Goal: Information Seeking & Learning: Learn about a topic

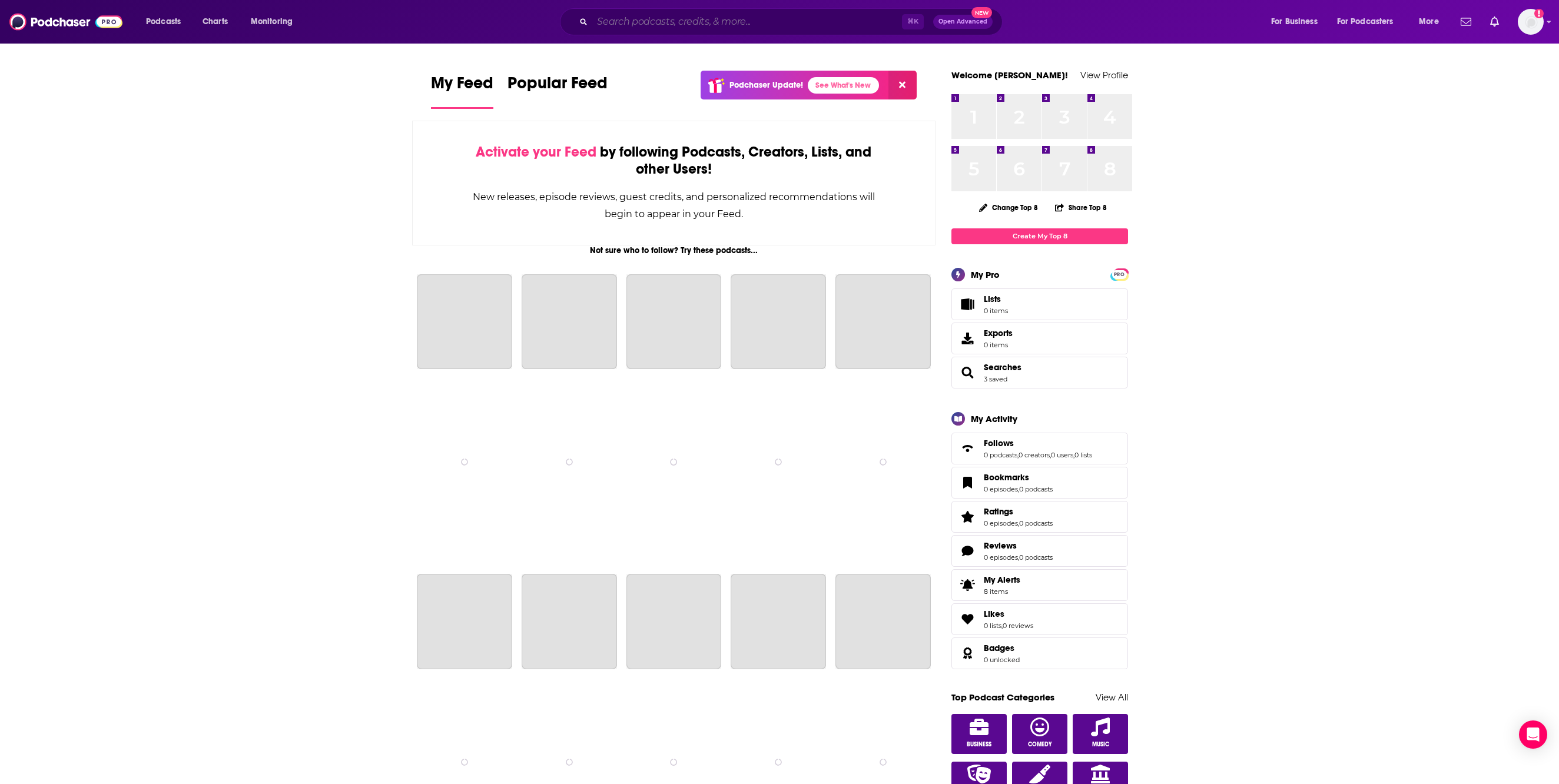
click at [608, 22] on input "Search podcasts, credits, & more..." at bounding box center [747, 21] width 310 height 19
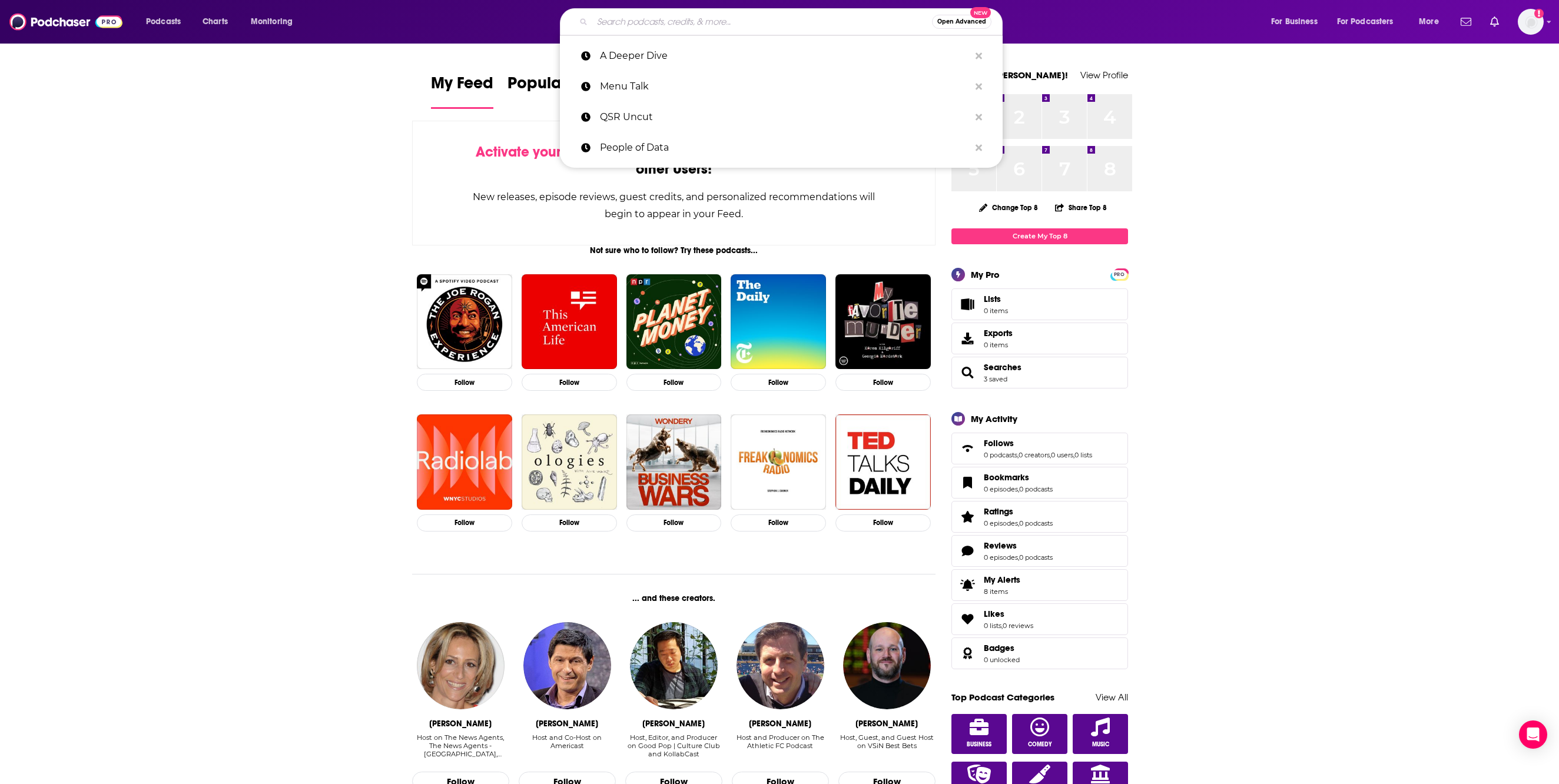
paste input "Take-Away with [PERSON_NAME]"
type input "Take-Away with [PERSON_NAME]"
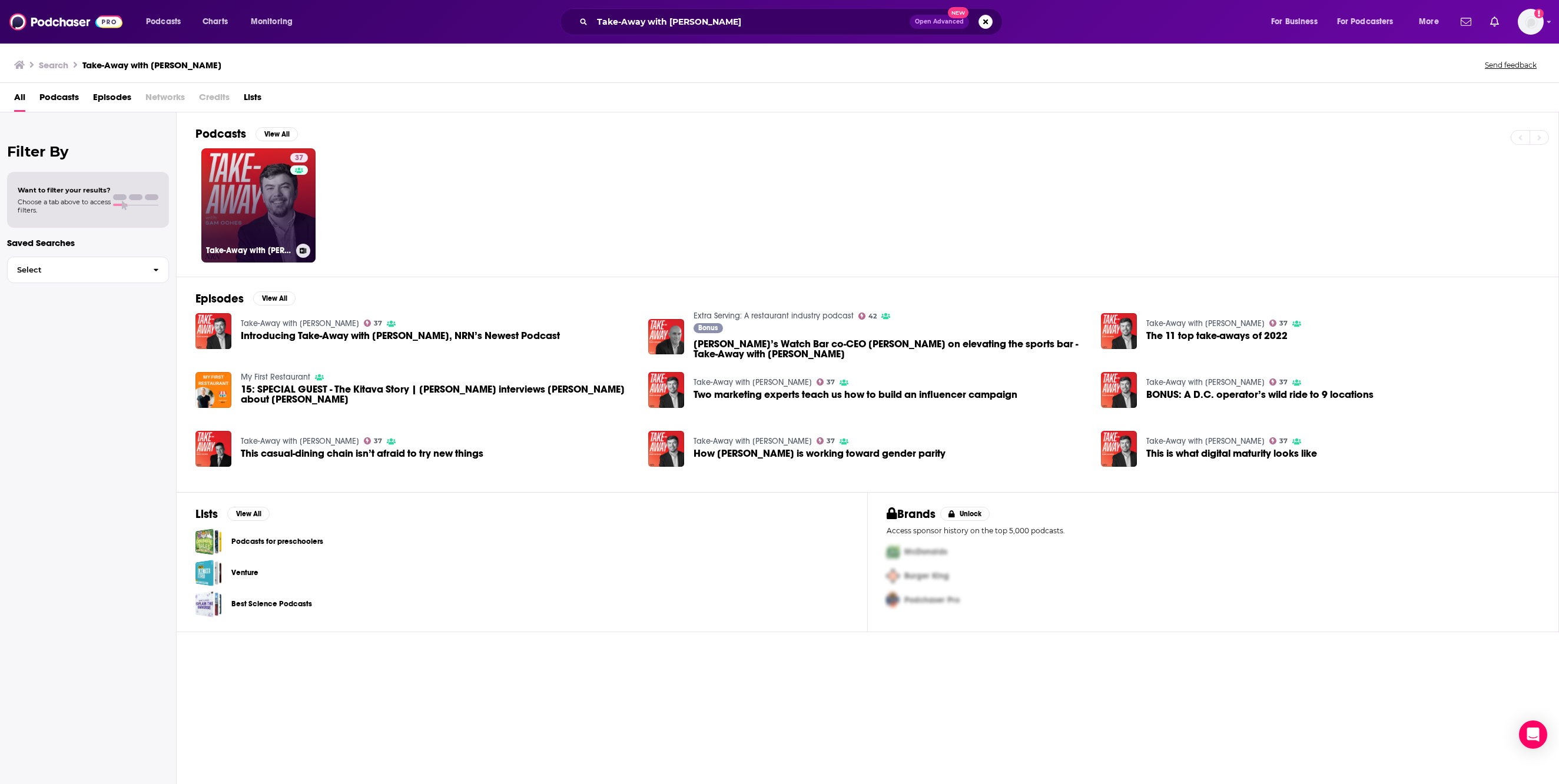
click at [287, 235] on link "37 Take-Away with [PERSON_NAME]" at bounding box center [258, 205] width 114 height 114
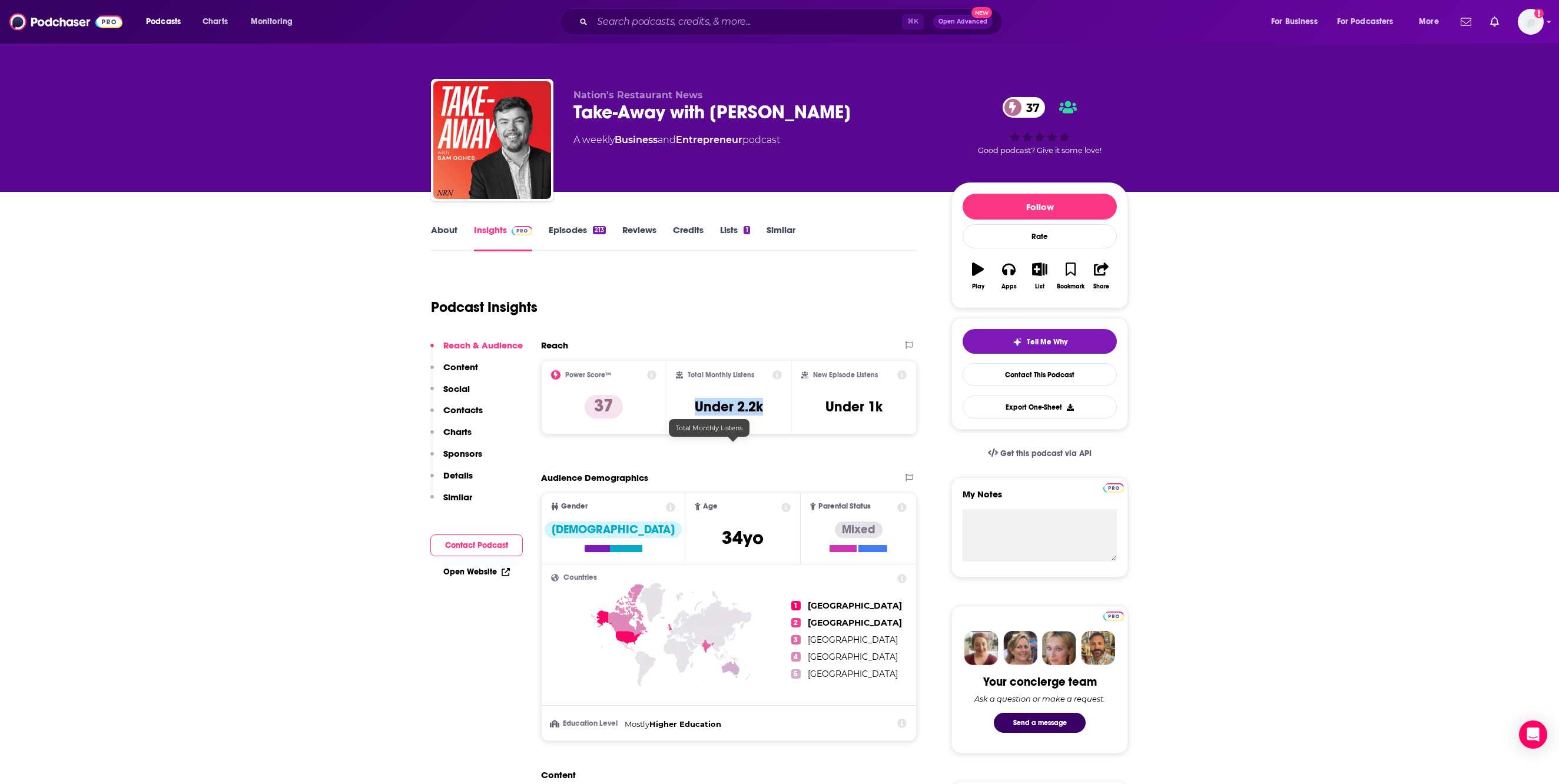
drag, startPoint x: 695, startPoint y: 453, endPoint x: 770, endPoint y: 457, distance: 75.1
click at [770, 424] on div "Total Monthly Listens Under 2.2k" at bounding box center [729, 396] width 106 height 54
copy h3 "Under 2.2k"
click at [593, 21] on input "Search podcasts, credits, & more..." at bounding box center [747, 21] width 310 height 19
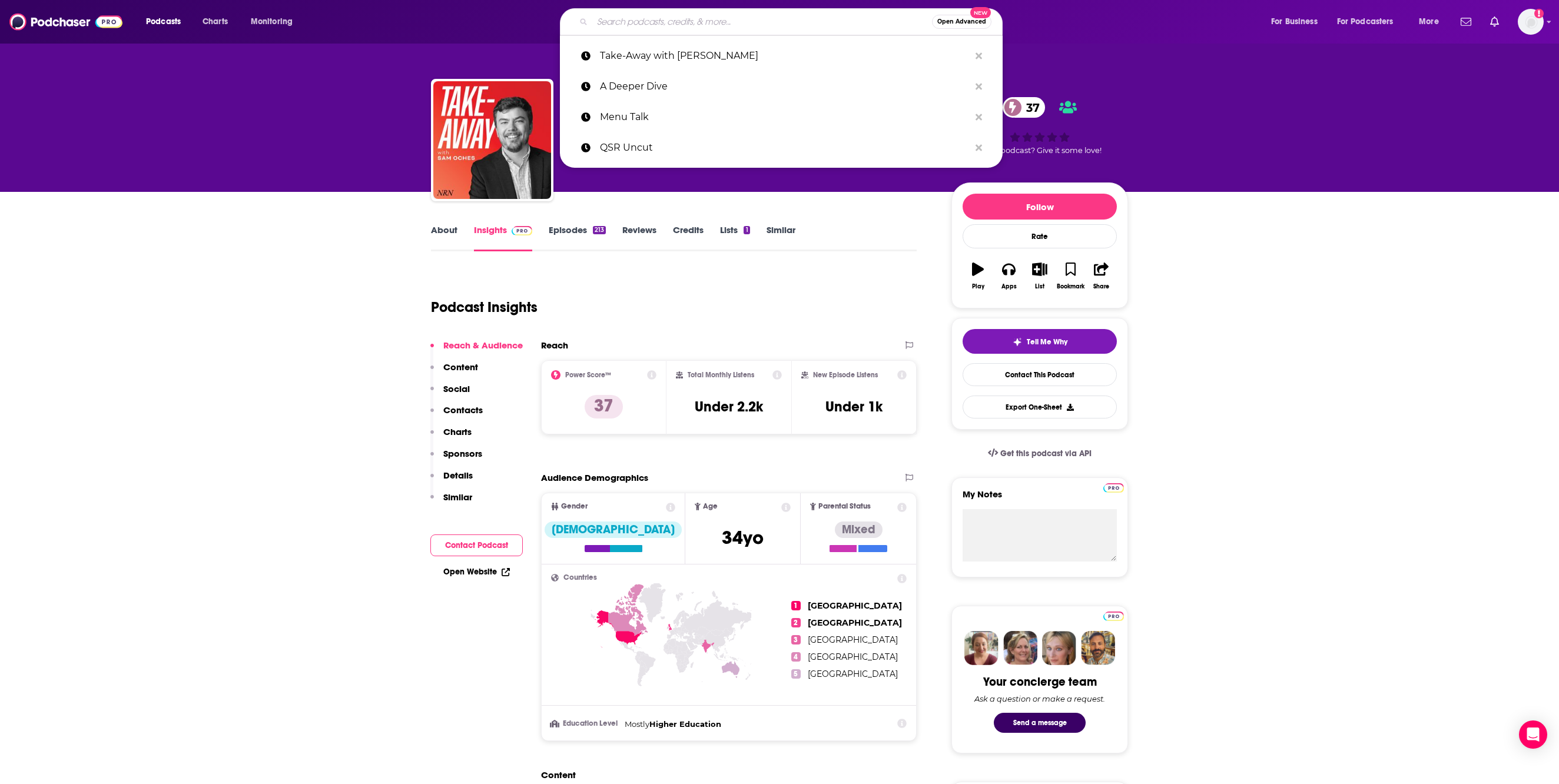
paste input "Extra Serving: A Restaurant Industry Podcast"
type input "Extra Serving: A Restaurant Industry Podcast"
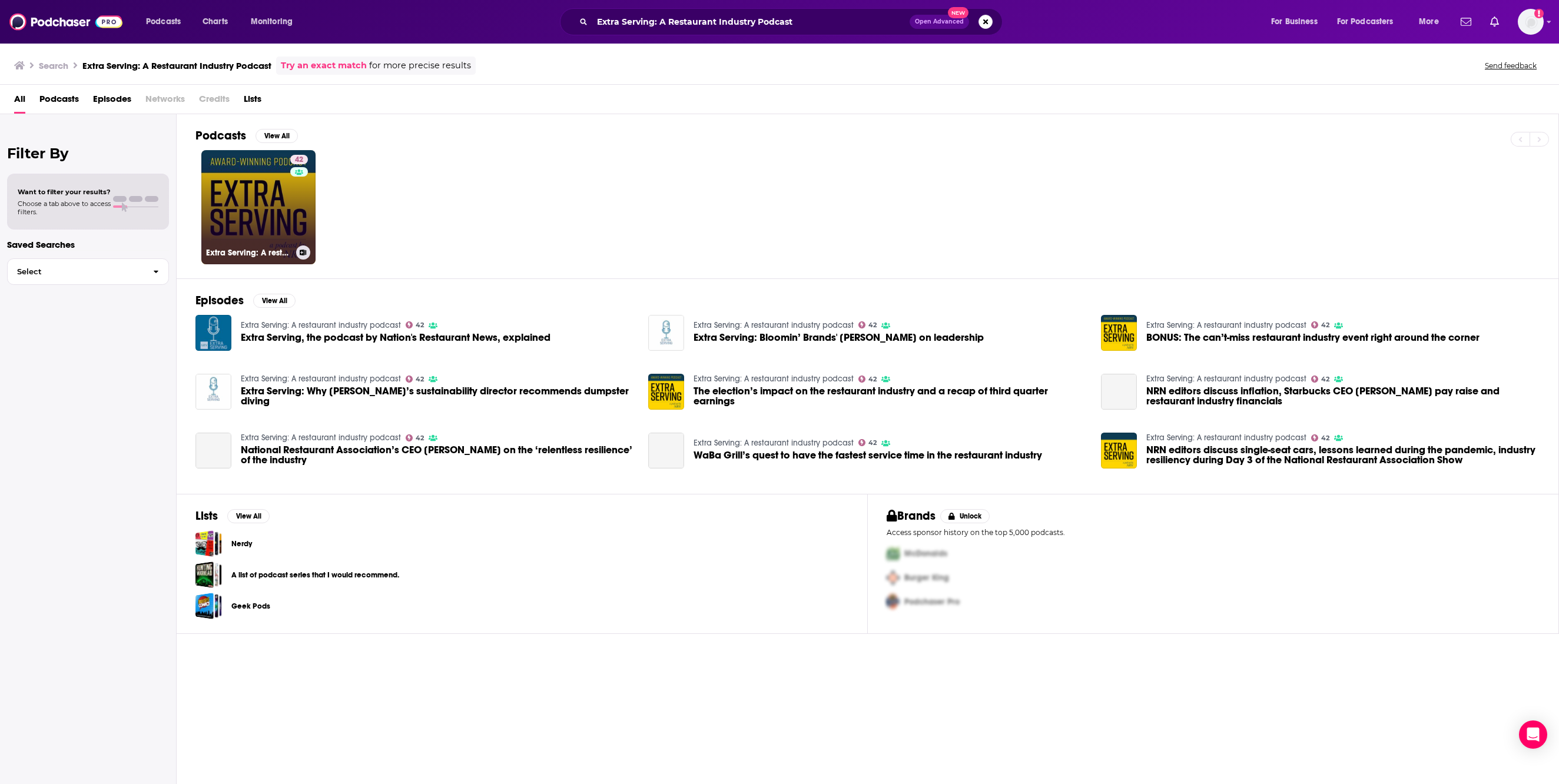
click at [285, 253] on link "42 Extra Serving: A restaurant industry podcast" at bounding box center [258, 207] width 114 height 114
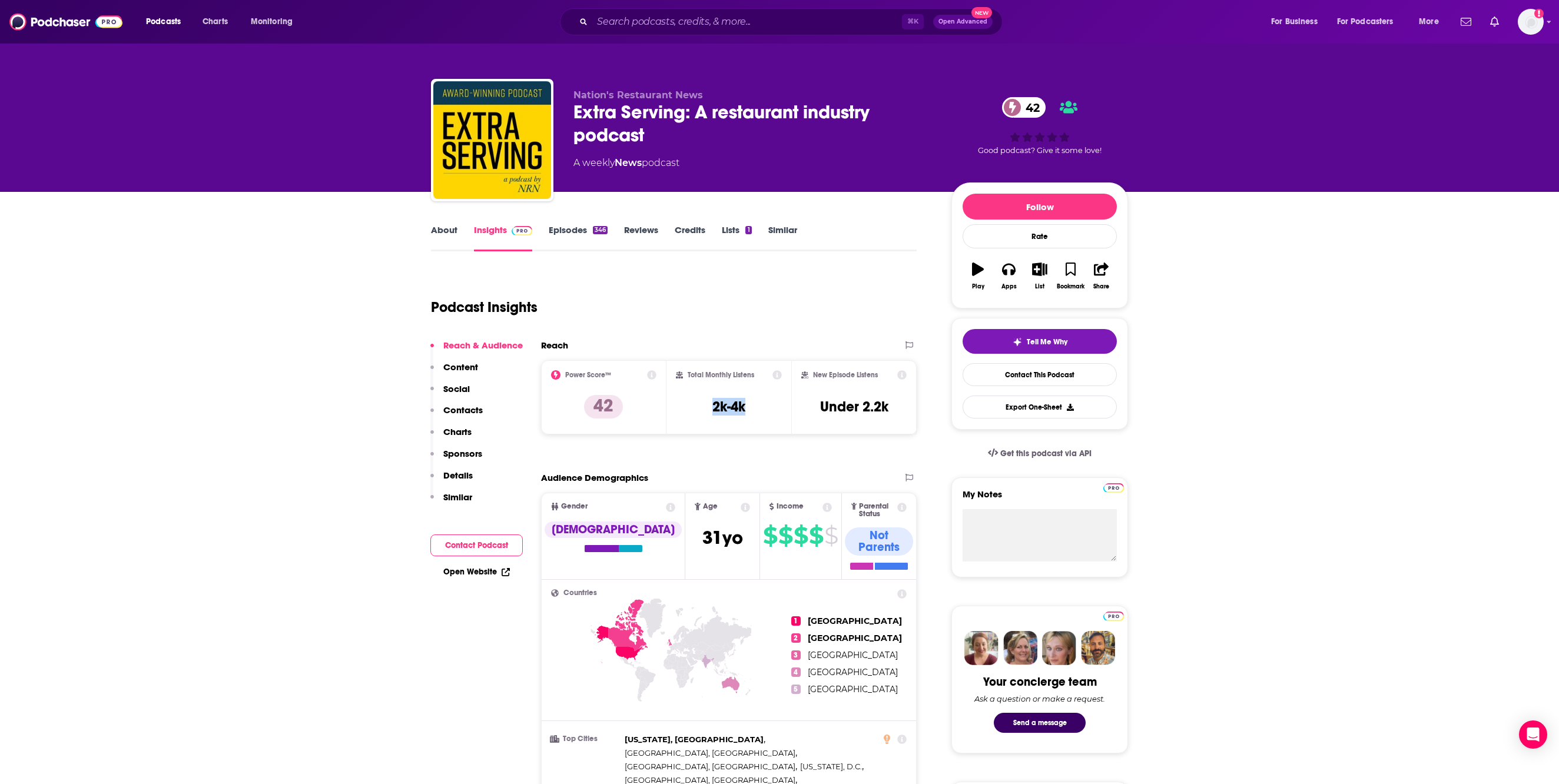
drag, startPoint x: 713, startPoint y: 458, endPoint x: 755, endPoint y: 459, distance: 42.0
click at [755, 424] on div "Total Monthly Listens 2k-4k" at bounding box center [729, 396] width 106 height 54
copy h3 "2k-4k"
click at [608, 20] on input "Search podcasts, credits, & more..." at bounding box center [747, 21] width 310 height 19
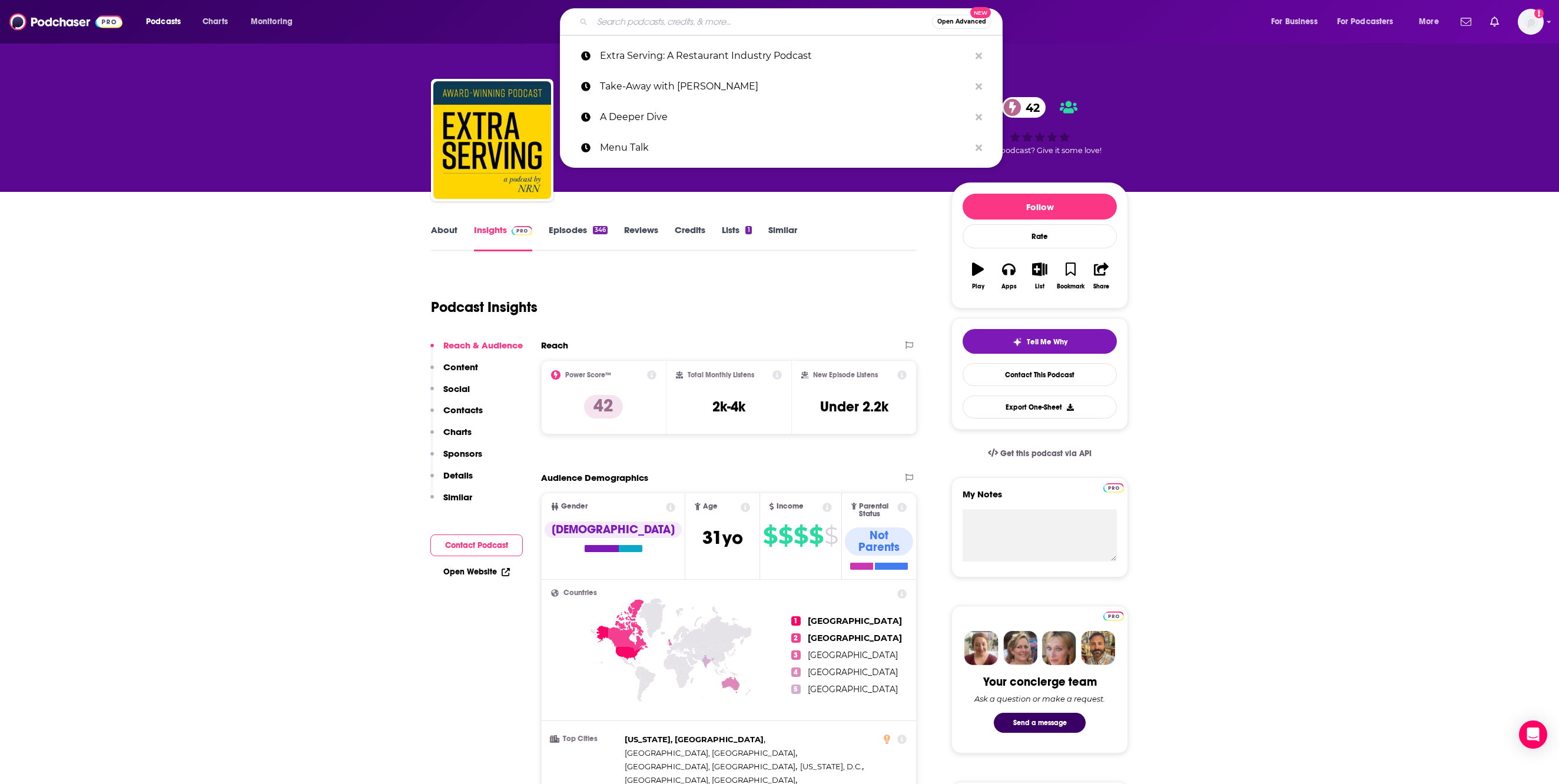
paste input "Fast Casual Nation"
type input "Fast Casual Nation"
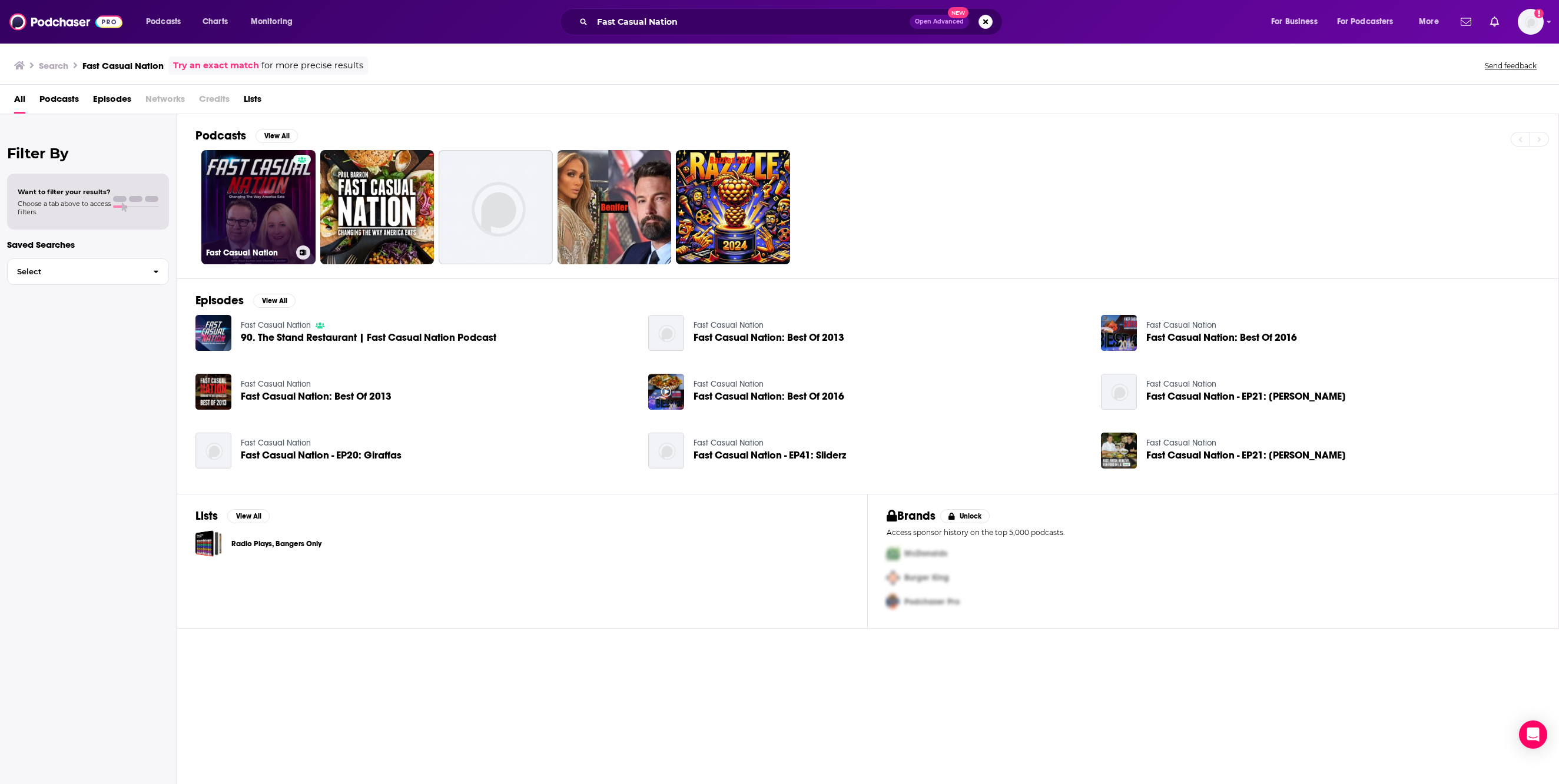
click at [280, 222] on link "Fast Casual Nation" at bounding box center [258, 207] width 114 height 114
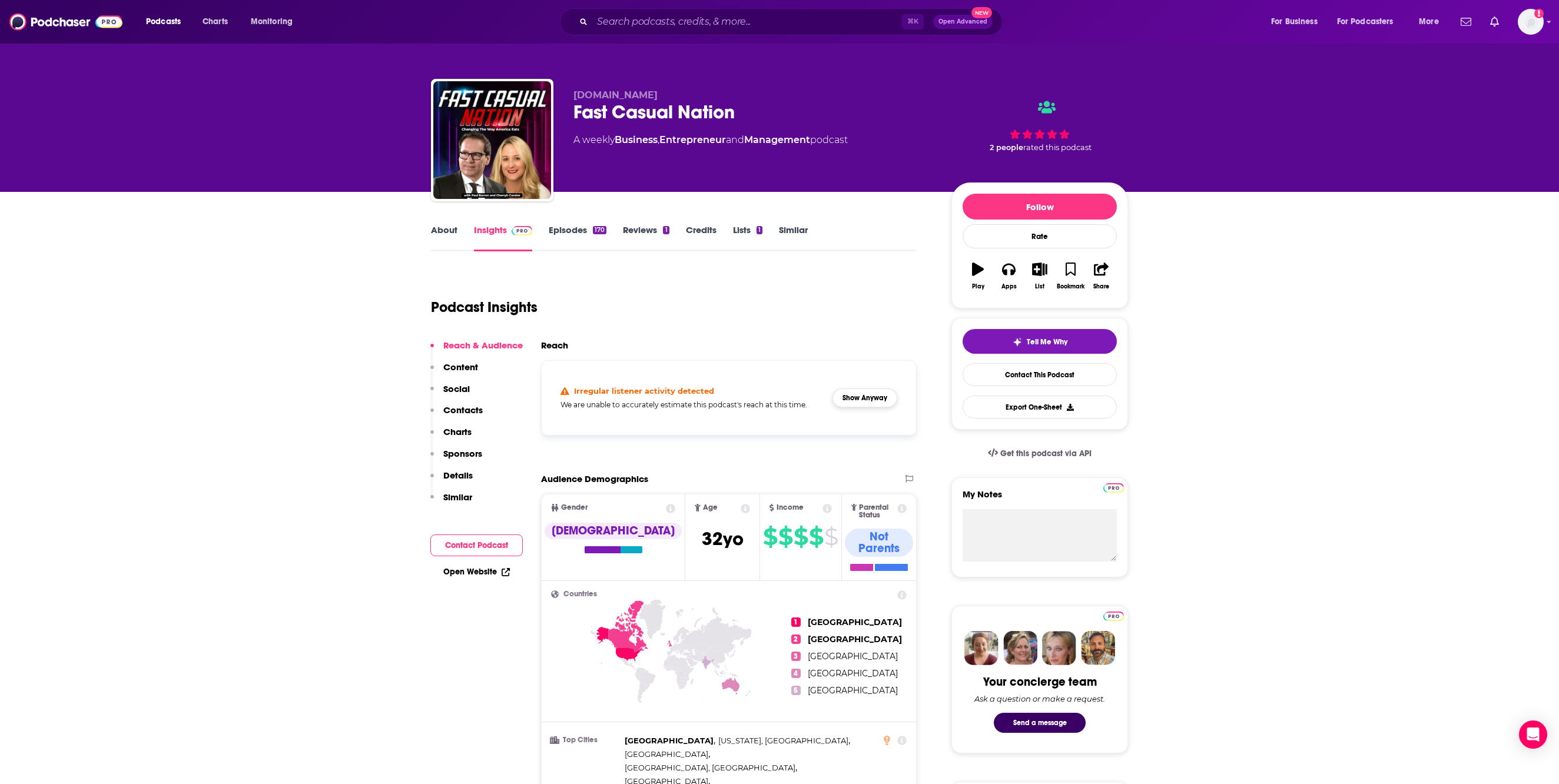
click at [878, 407] on button "Show Anyway" at bounding box center [864, 397] width 65 height 19
drag, startPoint x: 708, startPoint y: 463, endPoint x: 752, endPoint y: 463, distance: 44.0
click at [752, 424] on div "Total Monthly Listens 2k-4k" at bounding box center [729, 396] width 106 height 54
copy h3 "2k-4k"
click at [659, 14] on input "Search podcasts, credits, & more..." at bounding box center [747, 21] width 310 height 19
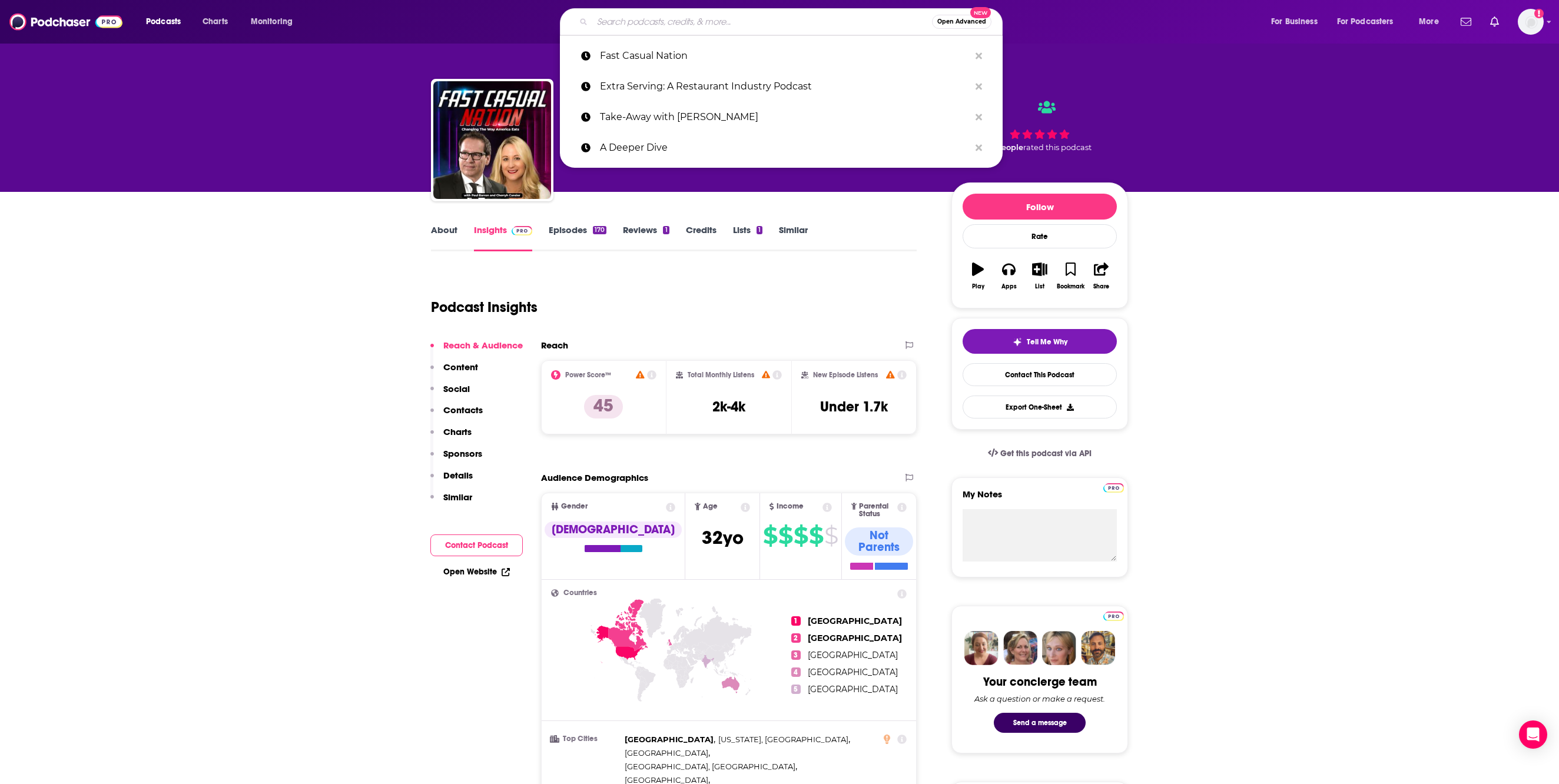
paste input "The Restaurant Report"
type input "The Restaurant Report"
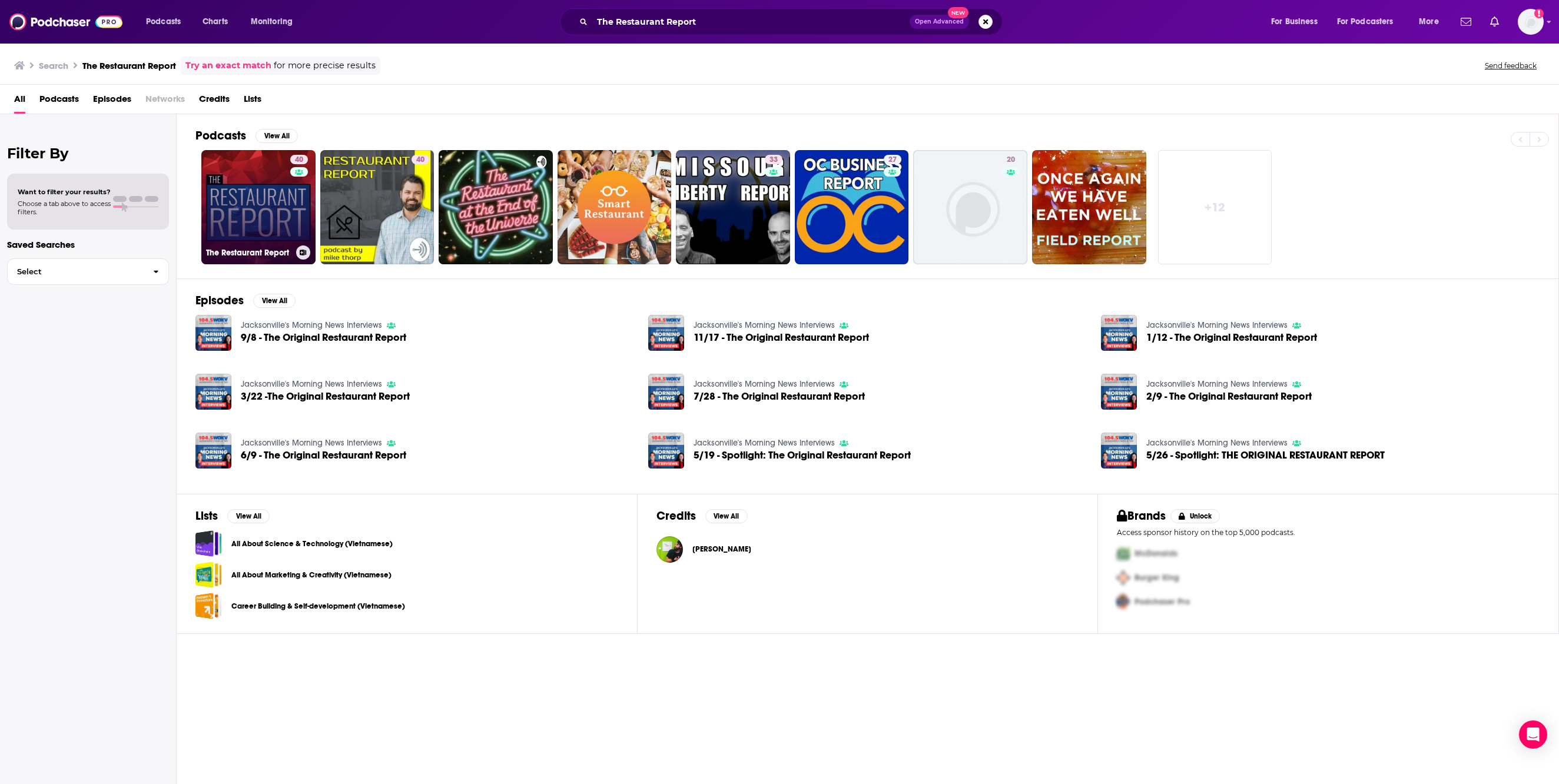
click at [277, 226] on link "40 The Restaurant Report" at bounding box center [258, 207] width 114 height 114
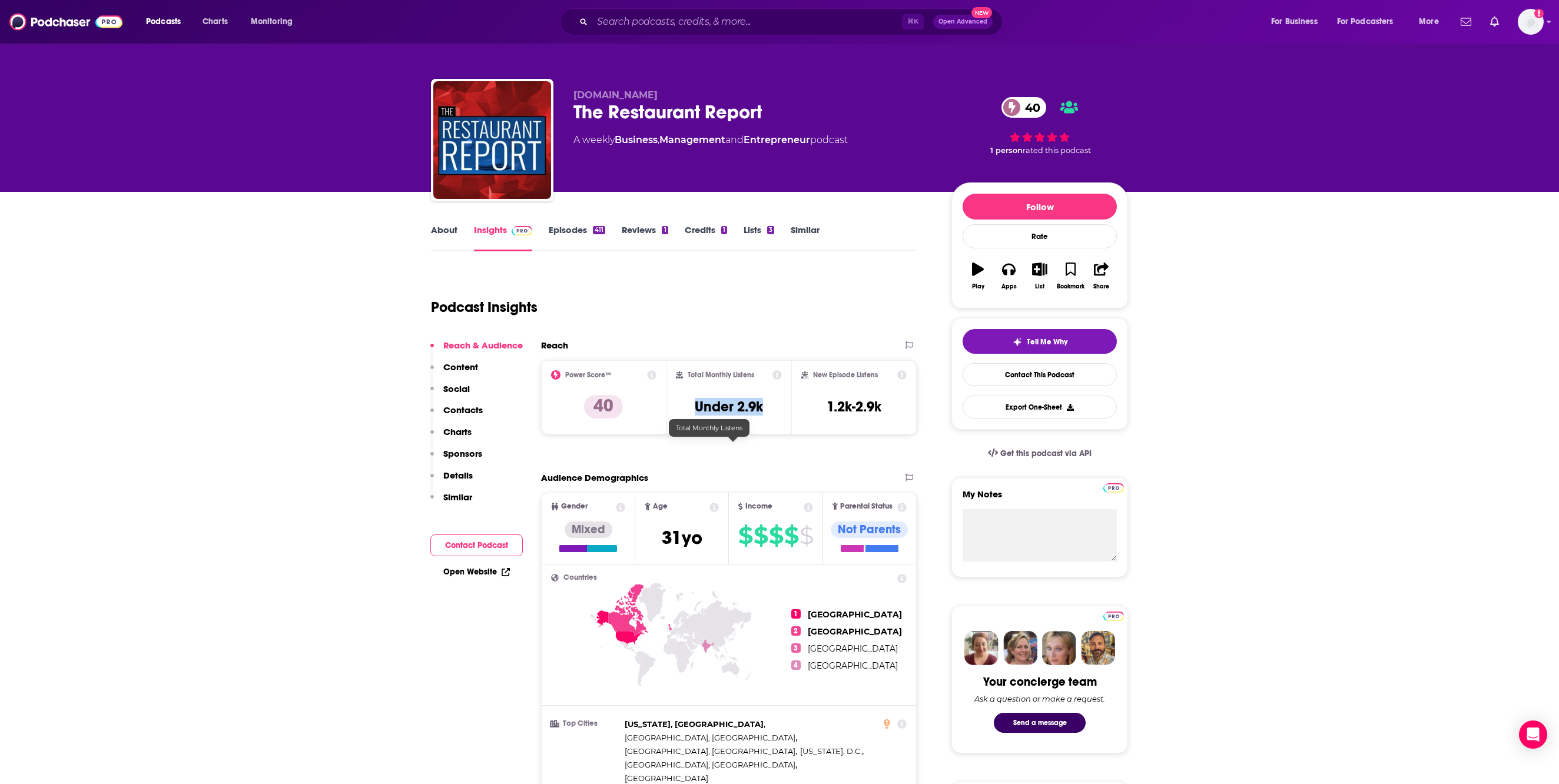
drag, startPoint x: 694, startPoint y: 453, endPoint x: 787, endPoint y: 453, distance: 93.0
click at [783, 424] on div "Total Monthly Listens Under 2.9k" at bounding box center [729, 396] width 106 height 54
copy h3 "Under 2.9k"
